Goal: Information Seeking & Learning: Learn about a topic

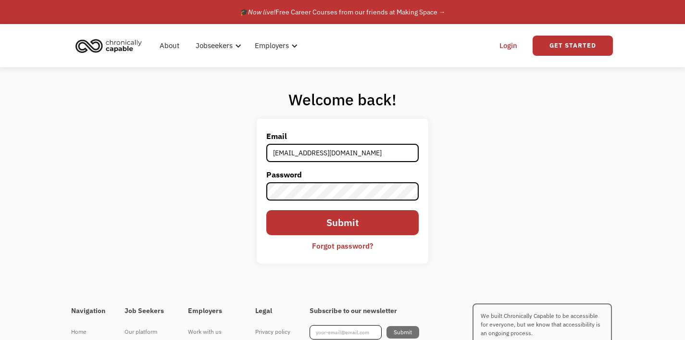
click at [311, 156] on input "[EMAIL_ADDRESS][DOMAIN_NAME]" at bounding box center [342, 153] width 152 height 18
click at [304, 227] on input "Submit" at bounding box center [342, 222] width 152 height 25
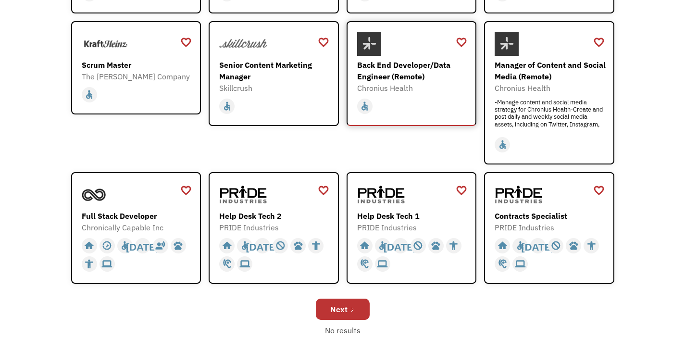
scroll to position [243, 0]
click at [379, 216] on div "Help Desk Tech 1" at bounding box center [413, 216] width 112 height 12
click at [350, 307] on icon "Next Page" at bounding box center [353, 309] width 6 height 6
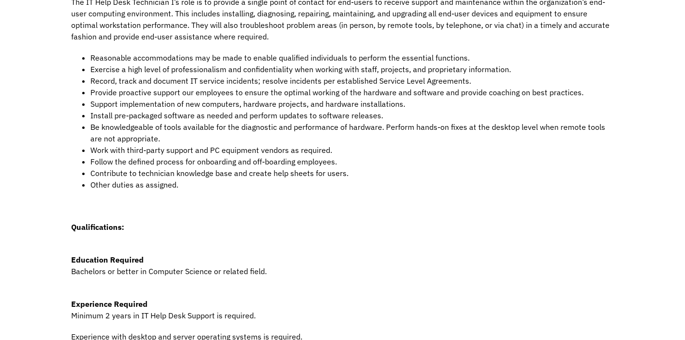
scroll to position [263, 0]
